Goal: Task Accomplishment & Management: Use online tool/utility

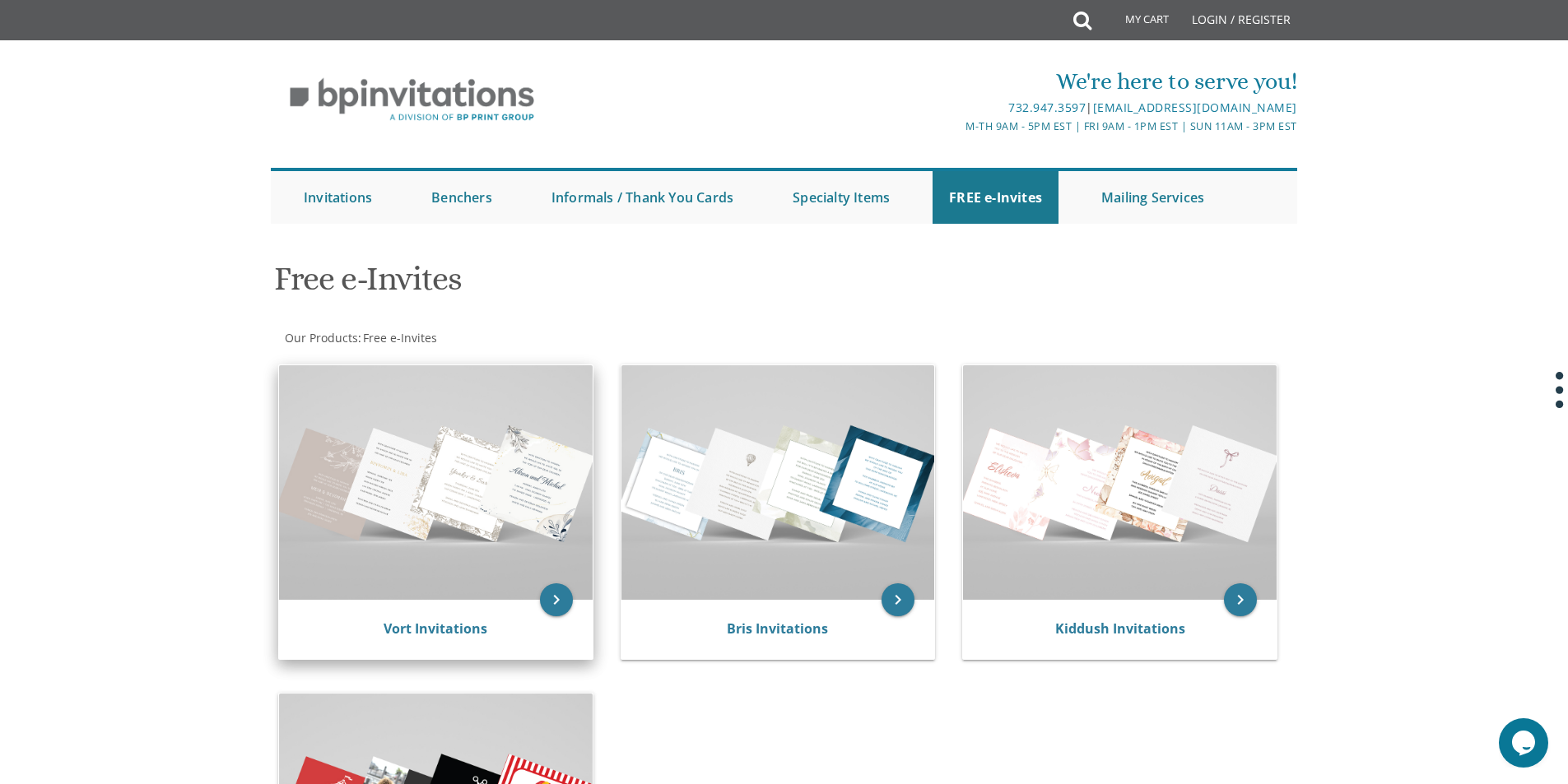
click at [470, 506] on img at bounding box center [435, 482] width 314 height 234
click at [557, 598] on icon "keyboard_arrow_right" at bounding box center [556, 600] width 33 height 33
click at [557, 597] on icon "keyboard_arrow_right" at bounding box center [556, 600] width 33 height 33
click at [548, 597] on icon "keyboard_arrow_right" at bounding box center [556, 600] width 33 height 33
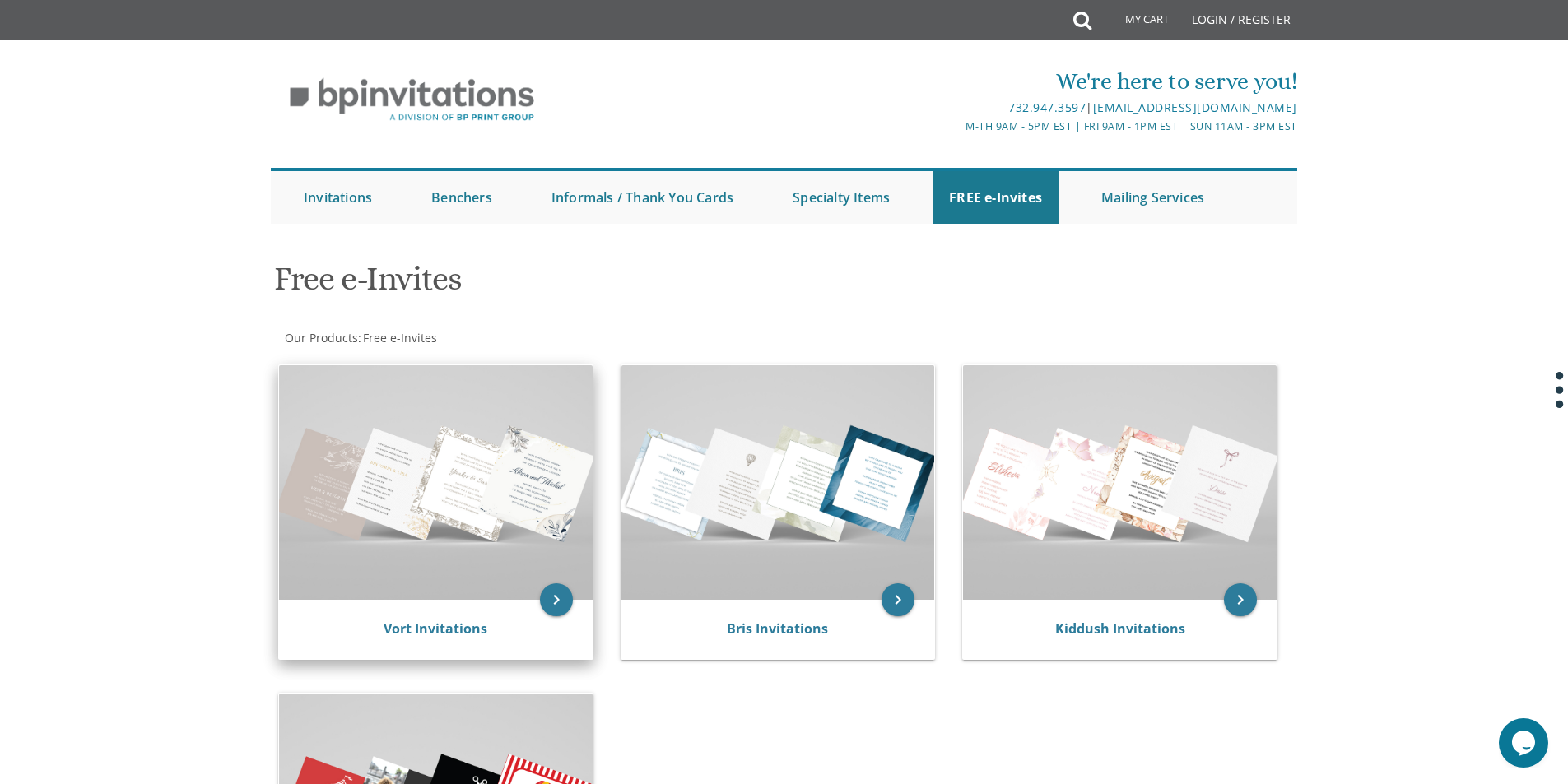
click at [482, 495] on img at bounding box center [435, 482] width 314 height 234
click at [559, 602] on icon "keyboard_arrow_right" at bounding box center [556, 600] width 33 height 33
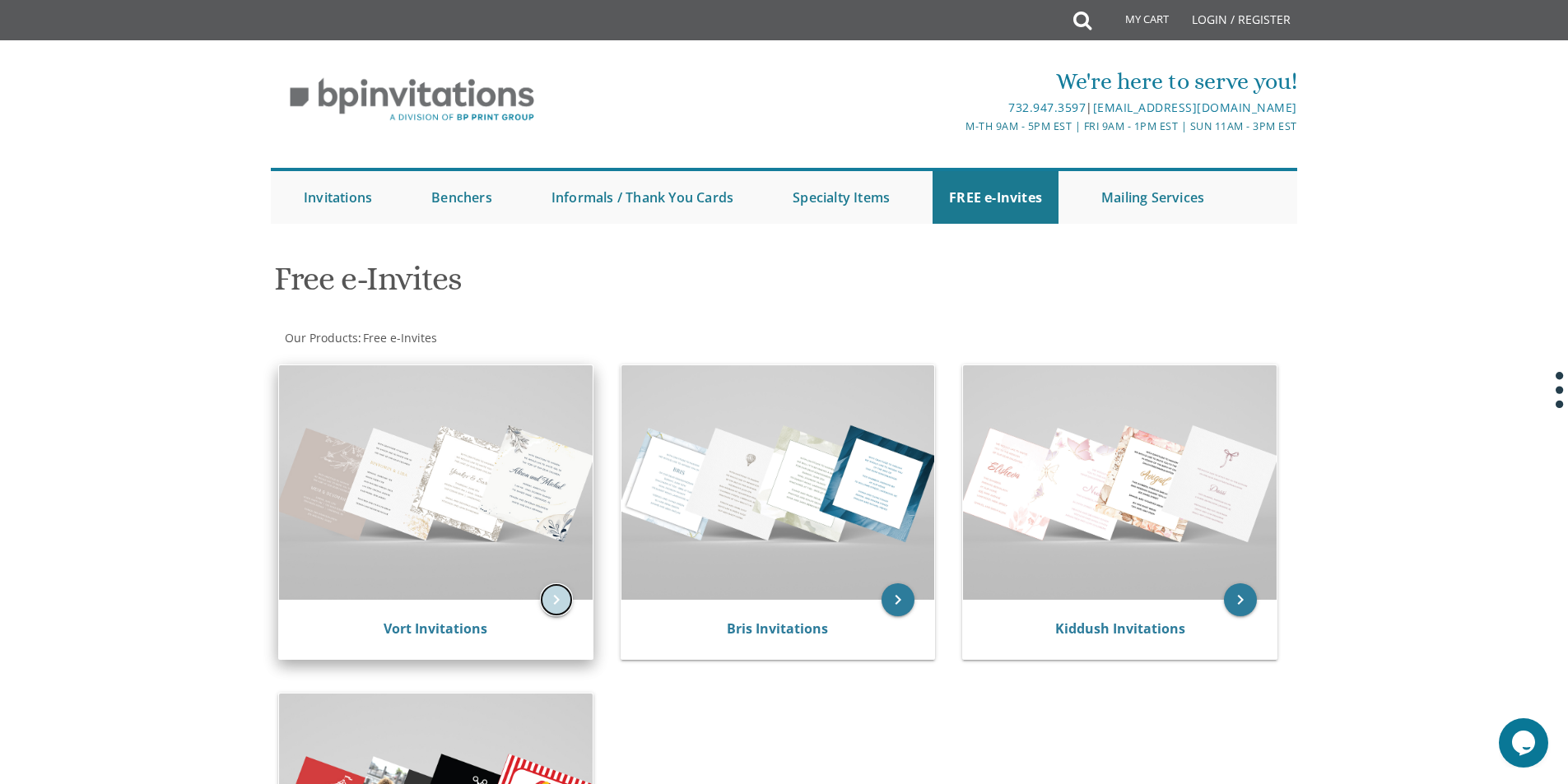
click at [559, 602] on icon "keyboard_arrow_right" at bounding box center [556, 600] width 33 height 33
click at [559, 603] on icon "keyboard_arrow_right" at bounding box center [556, 600] width 33 height 33
click at [495, 543] on img at bounding box center [435, 482] width 314 height 234
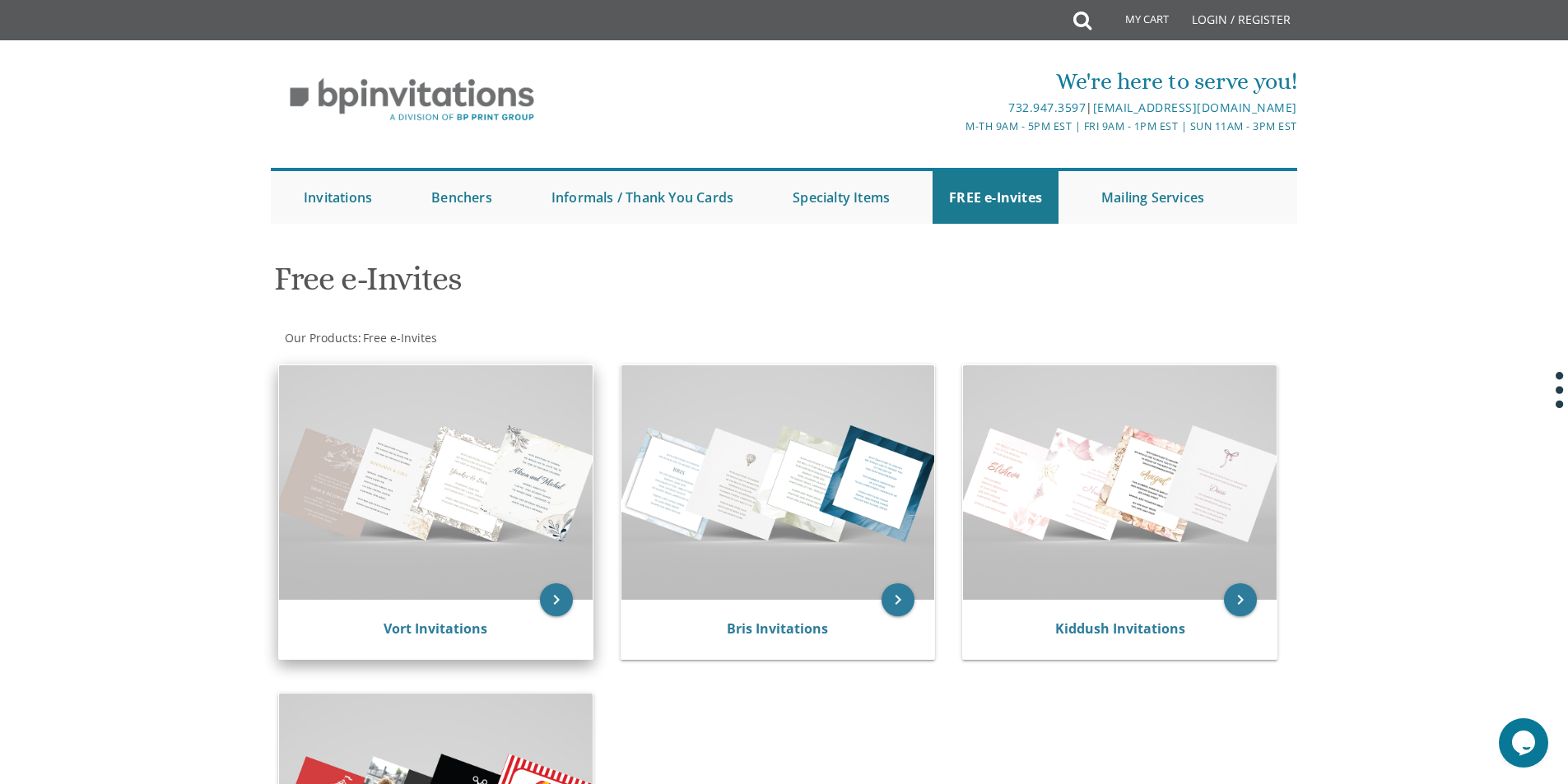
click at [494, 543] on img at bounding box center [435, 482] width 314 height 234
click at [464, 456] on img at bounding box center [435, 482] width 314 height 234
click at [465, 458] on img at bounding box center [435, 482] width 314 height 234
click at [467, 459] on img at bounding box center [435, 482] width 314 height 234
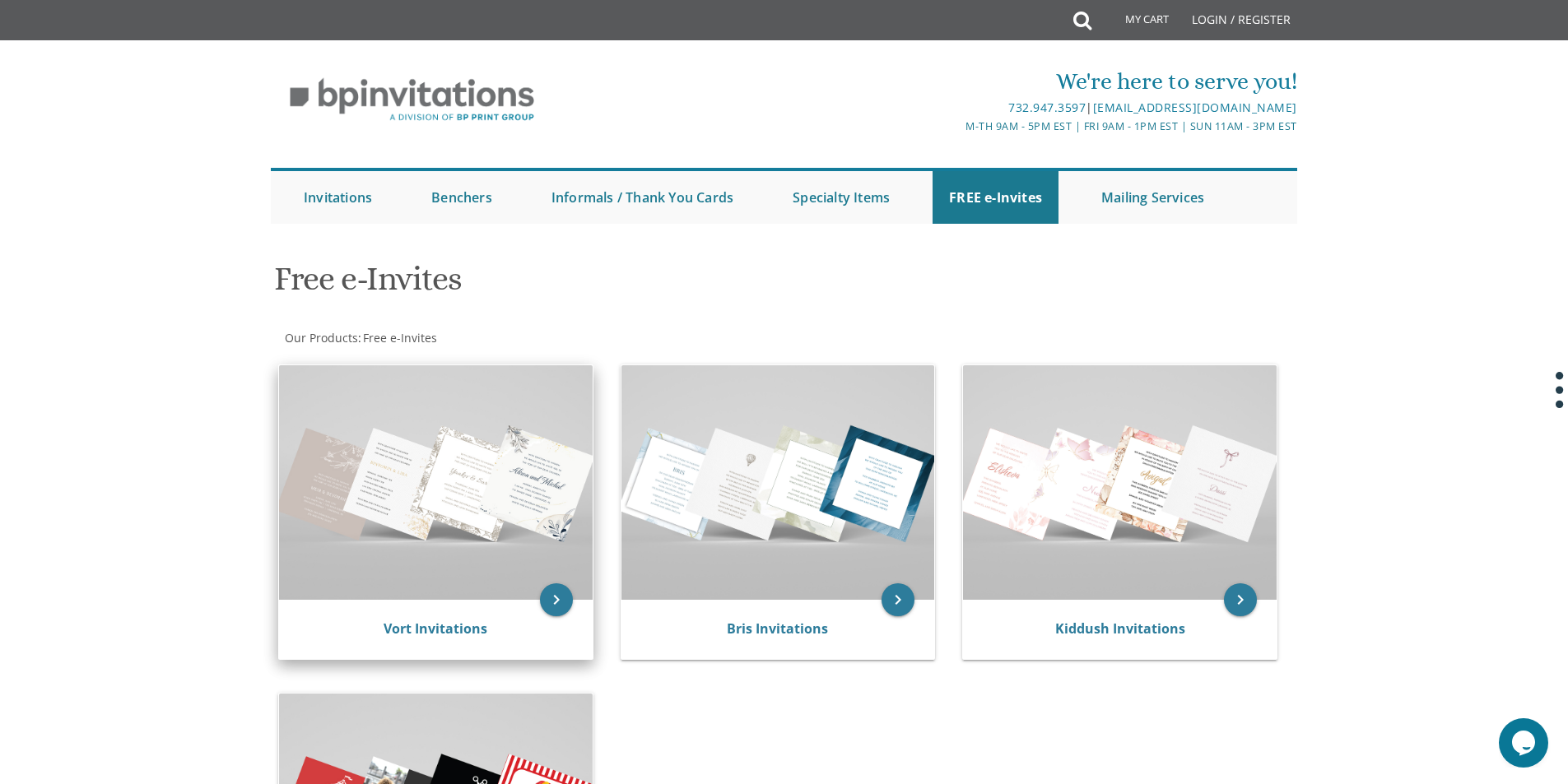
click at [475, 487] on img at bounding box center [435, 482] width 314 height 234
click at [486, 483] on img at bounding box center [435, 482] width 314 height 234
click at [500, 511] on img at bounding box center [435, 482] width 314 height 234
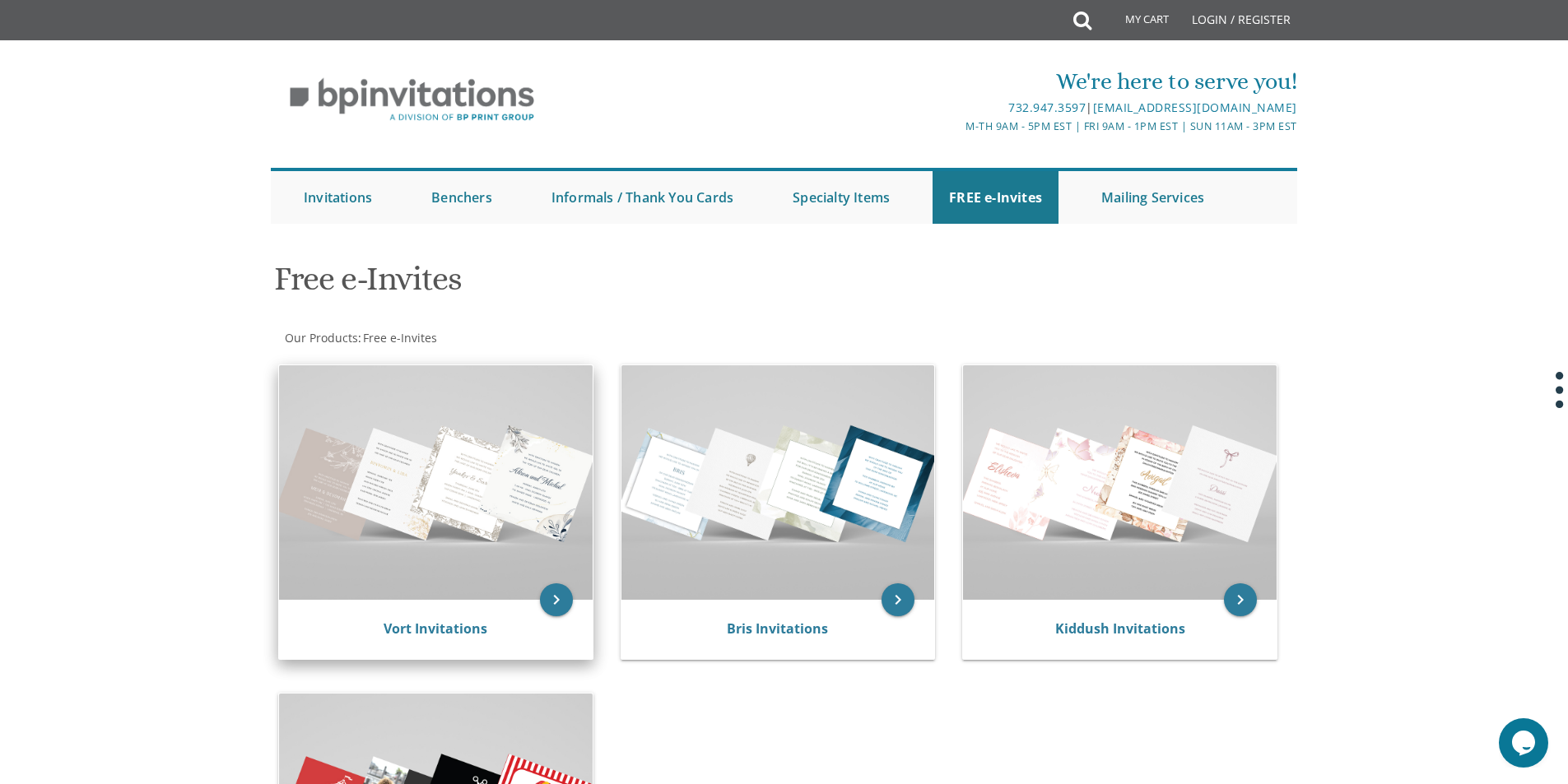
click at [500, 511] on img at bounding box center [435, 482] width 314 height 234
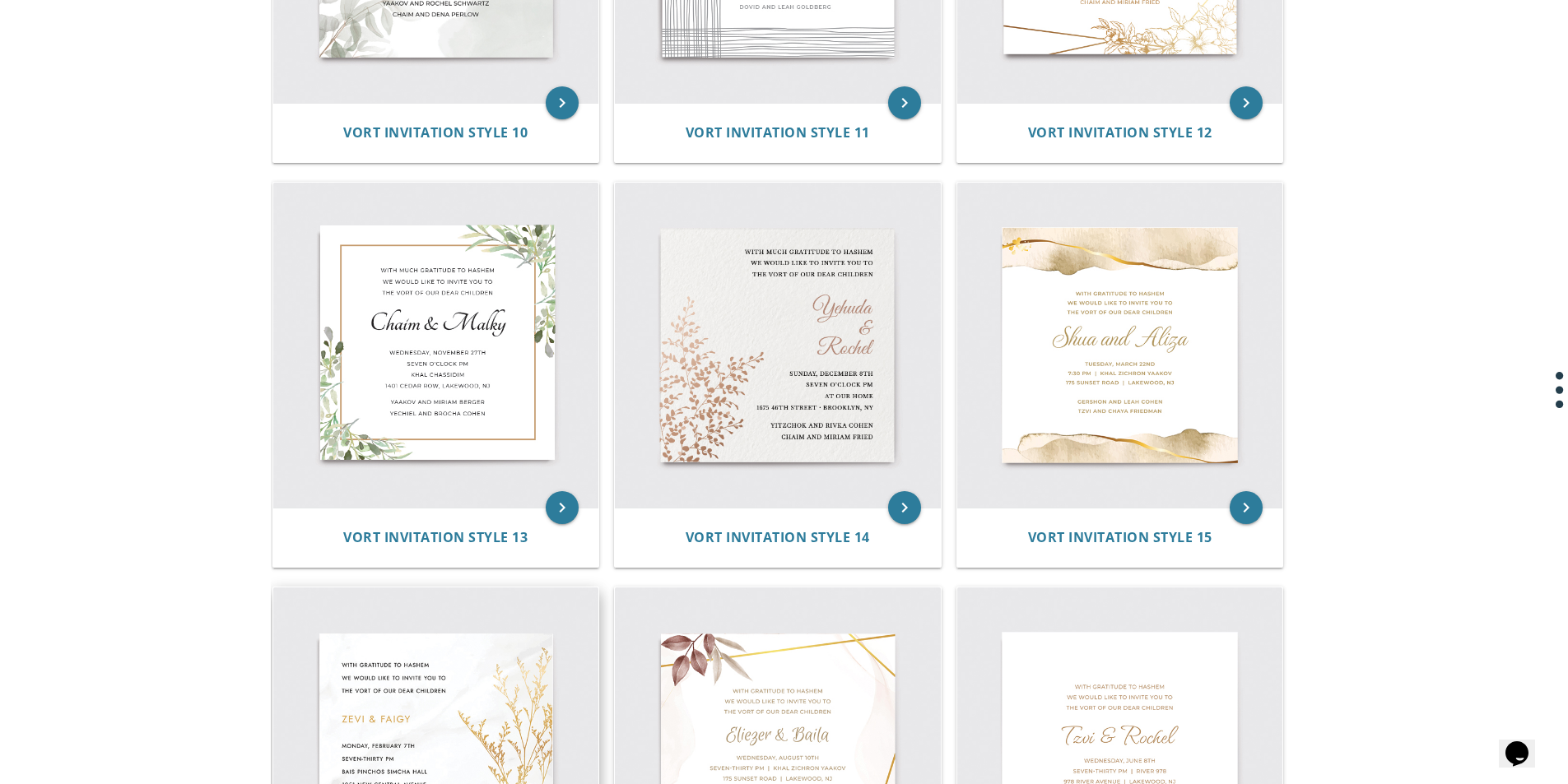
scroll to position [1810, 0]
click at [1103, 361] on img at bounding box center [1120, 347] width 326 height 325
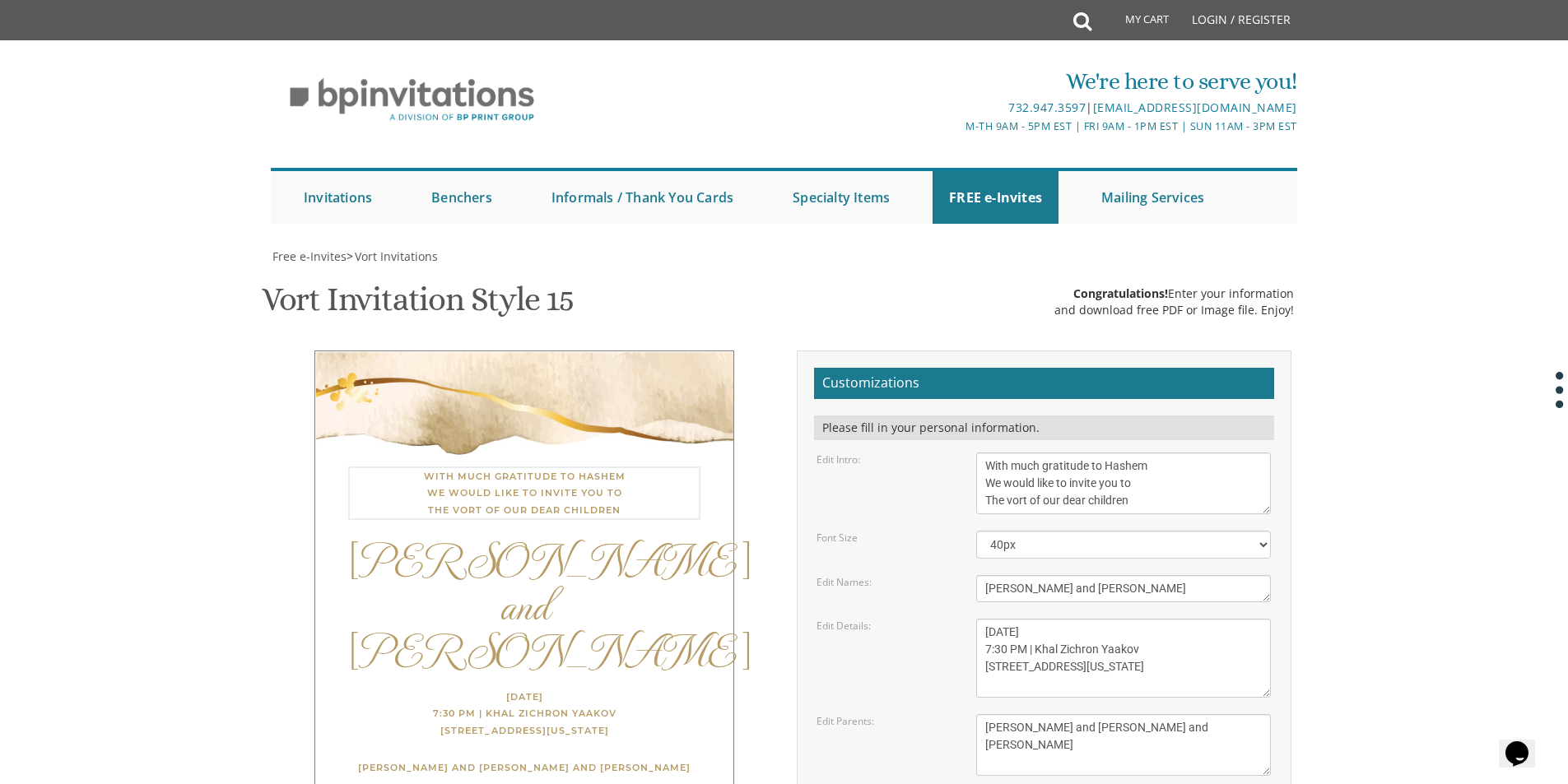
drag, startPoint x: 1154, startPoint y: 465, endPoint x: 983, endPoint y: 492, distance: 173.1
click at [983, 492] on textarea "With much gratitude to Hashem We would like to invite you to The vort of our de…" at bounding box center [1123, 483] width 294 height 62
drag, startPoint x: 984, startPoint y: 463, endPoint x: 1146, endPoint y: 504, distance: 167.1
click at [1132, 506] on textarea "With much gratitude to Hashem We would like to invite you to The vort of our de…" at bounding box center [1123, 483] width 294 height 62
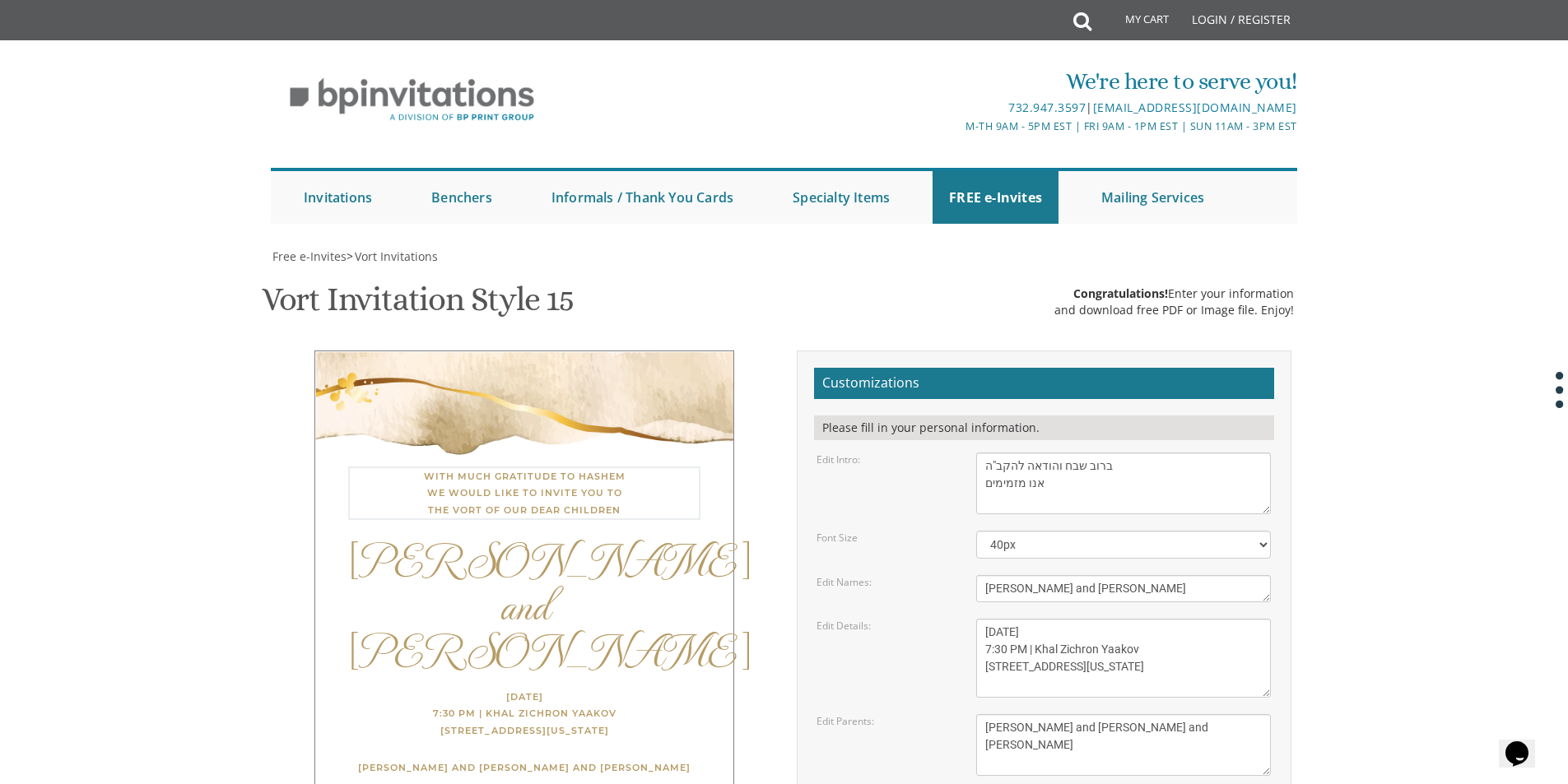
drag, startPoint x: 997, startPoint y: 318, endPoint x: 1024, endPoint y: 328, distance: 28.8
click at [997, 452] on textarea "With much gratitude to Hashem We would like to invite you to The vort of our de…" at bounding box center [1123, 483] width 294 height 62
type textarea "ברוב שבח והודאה להקב"ה אנו מזמינים"
